Goal: Use online tool/utility: Utilize a website feature to perform a specific function

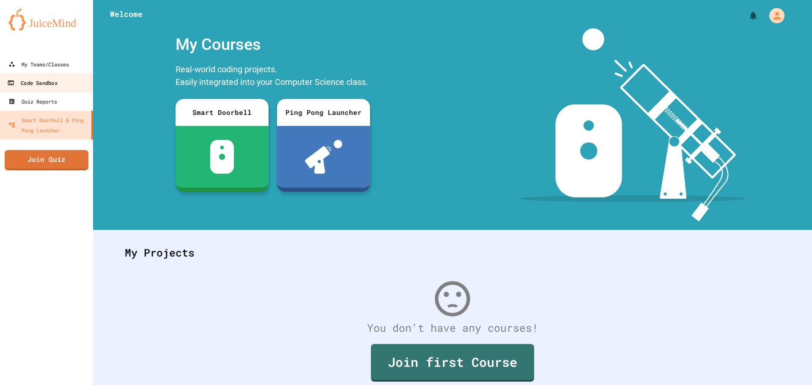
click at [60, 85] on link "Code Sandbox" at bounding box center [47, 82] width 96 height 19
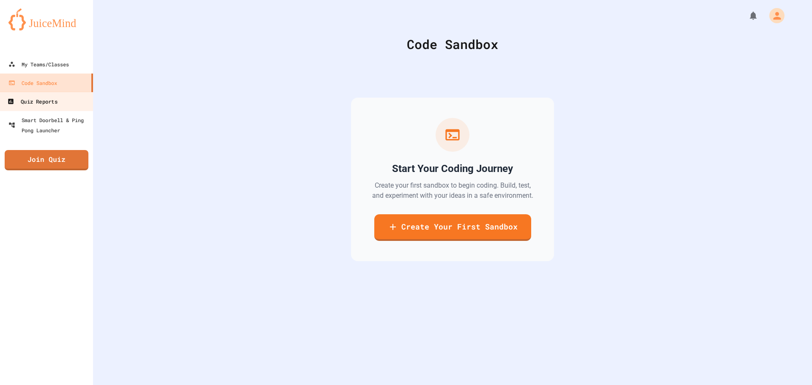
click at [57, 102] on div "Quiz Reports" at bounding box center [32, 101] width 50 height 11
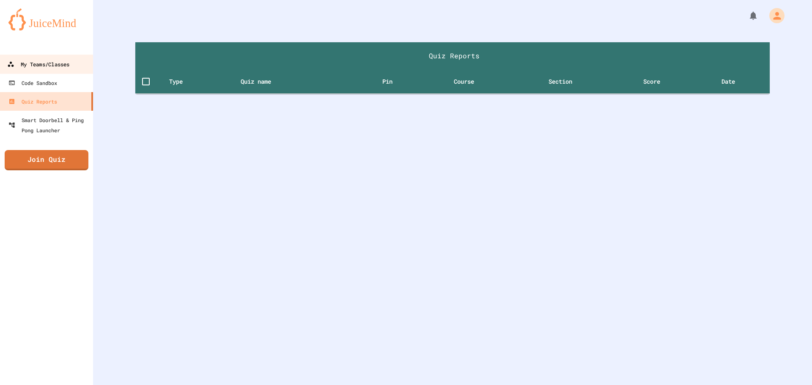
click at [69, 60] on div "My Teams/Classes" at bounding box center [38, 64] width 62 height 11
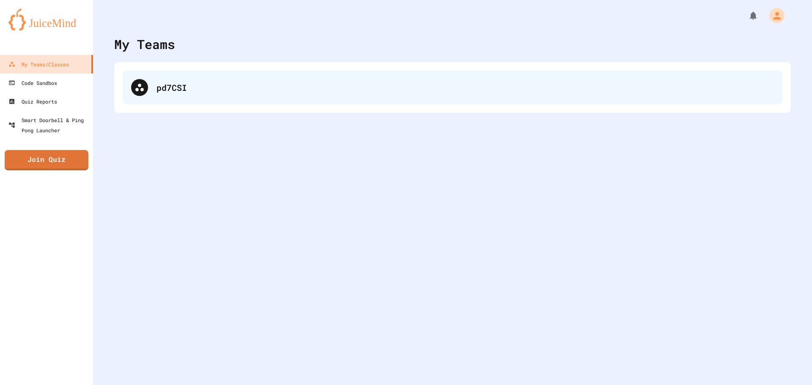
click at [150, 87] on div "pd7CSI" at bounding box center [453, 88] width 660 height 34
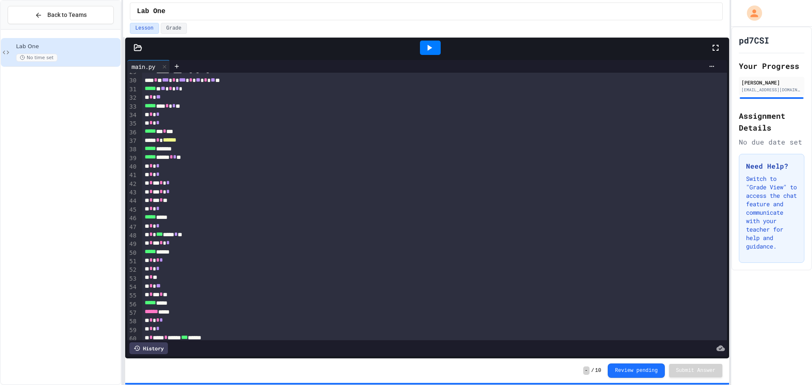
scroll to position [252, 0]
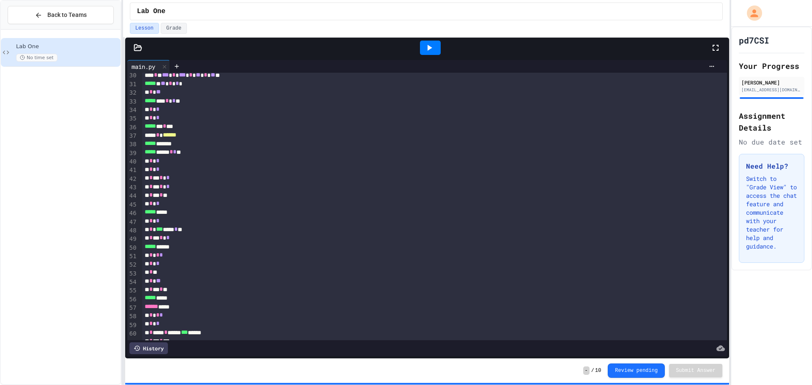
click at [128, 73] on div "**********" at bounding box center [427, 208] width 600 height 296
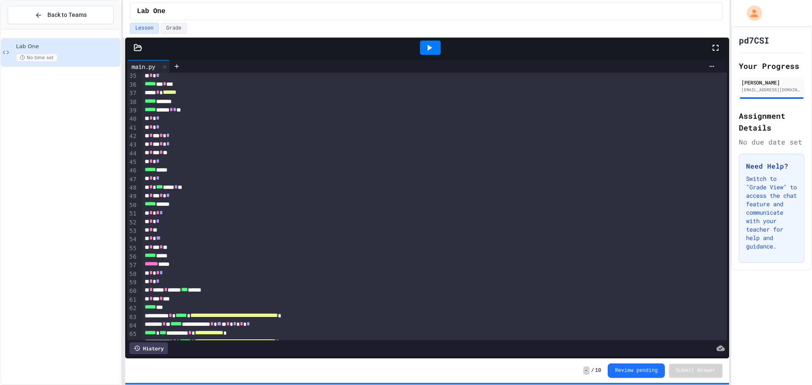
scroll to position [334, 0]
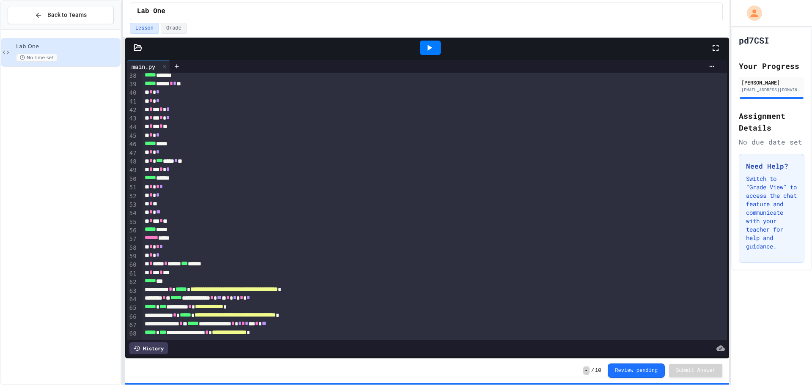
click at [435, 45] on div at bounding box center [430, 48] width 21 height 14
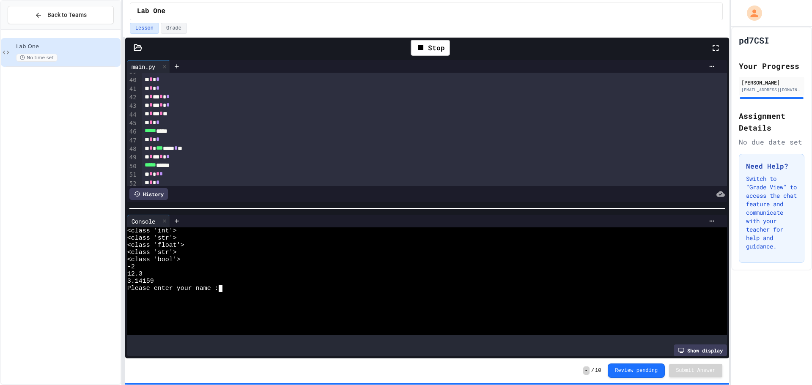
click at [221, 286] on textarea "Terminal input" at bounding box center [221, 288] width 4 height 7
type textarea "***"
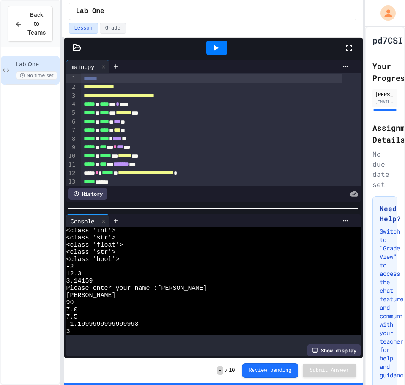
scroll to position [0, 0]
drag, startPoint x: 123, startPoint y: 228, endPoint x: 63, endPoint y: 225, distance: 60.9
click at [63, 225] on div "**********" at bounding box center [212, 211] width 301 height 348
click at [212, 41] on div at bounding box center [216, 48] width 21 height 14
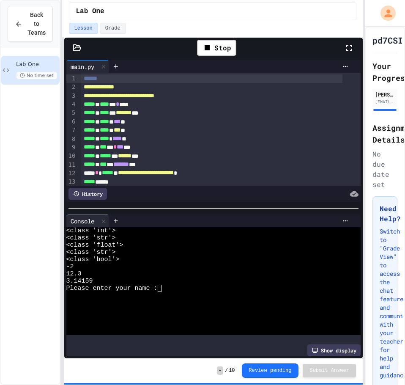
click at [160, 285] on textarea "Terminal input" at bounding box center [160, 288] width 4 height 7
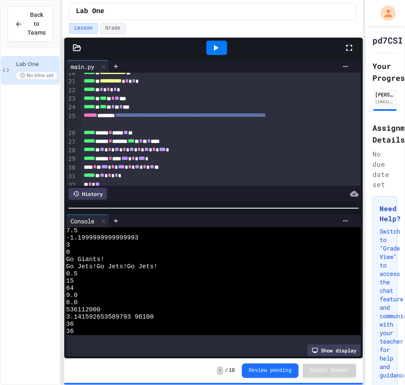
scroll to position [88, 0]
drag, startPoint x: 100, startPoint y: 304, endPoint x: 40, endPoint y: 304, distance: 60.5
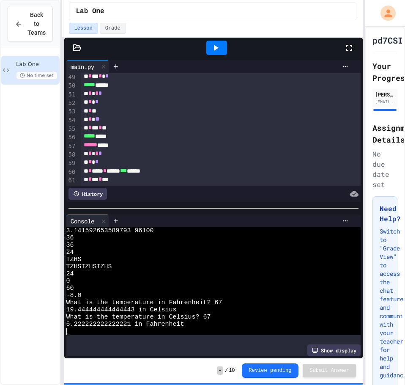
scroll to position [493, 0]
